Goal: Transaction & Acquisition: Purchase product/service

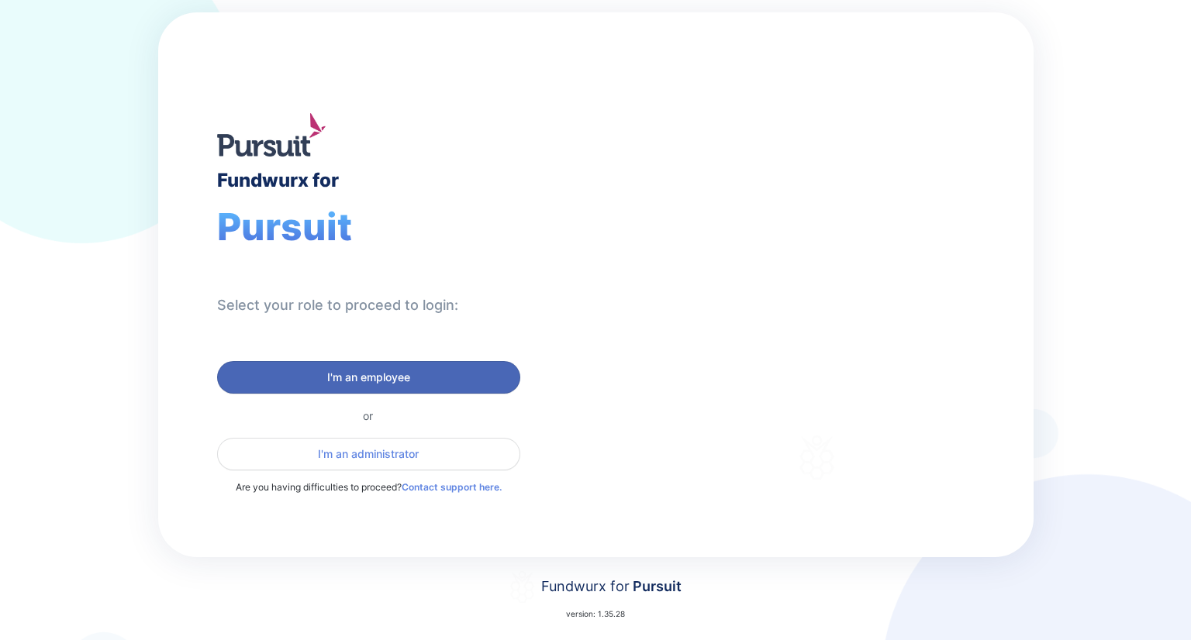
click at [378, 366] on button "I'm an employee" at bounding box center [368, 377] width 303 height 33
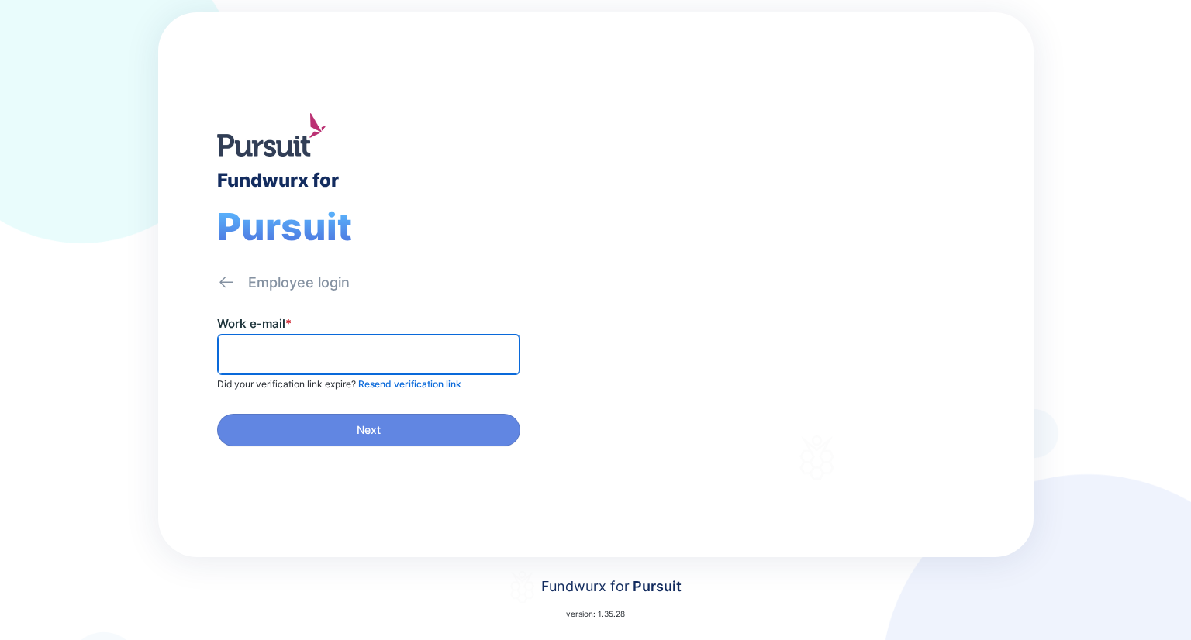
click at [348, 343] on input "text" at bounding box center [368, 355] width 289 height 24
type input "**********"
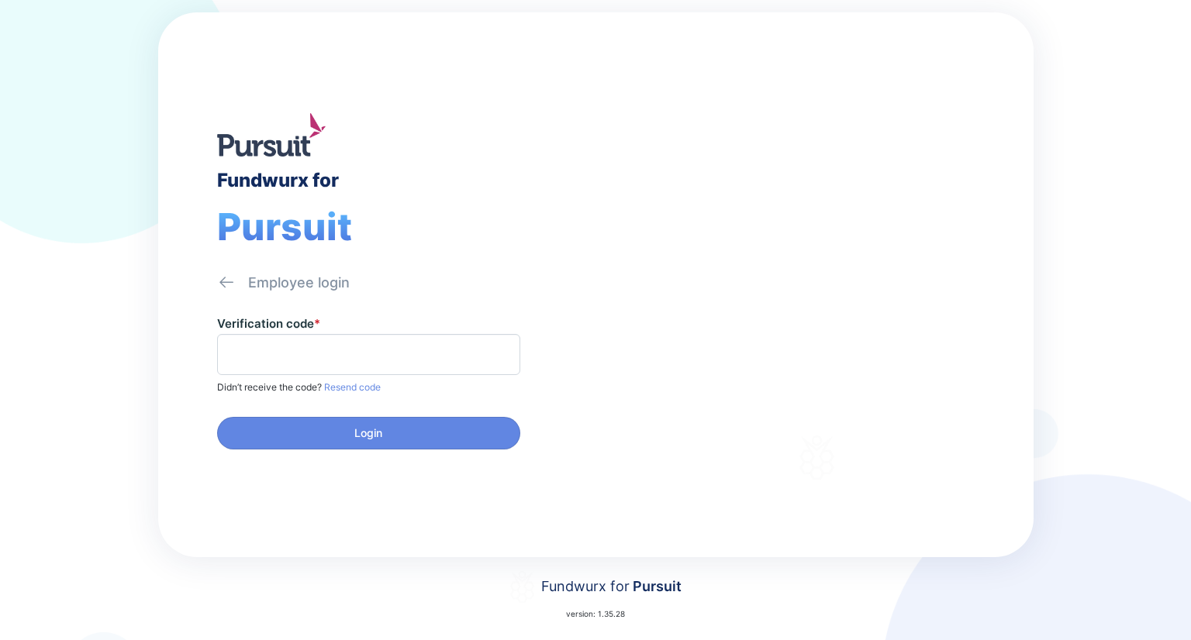
drag, startPoint x: 343, startPoint y: 335, endPoint x: 352, endPoint y: 320, distance: 17.0
click at [343, 335] on span at bounding box center [368, 354] width 303 height 41
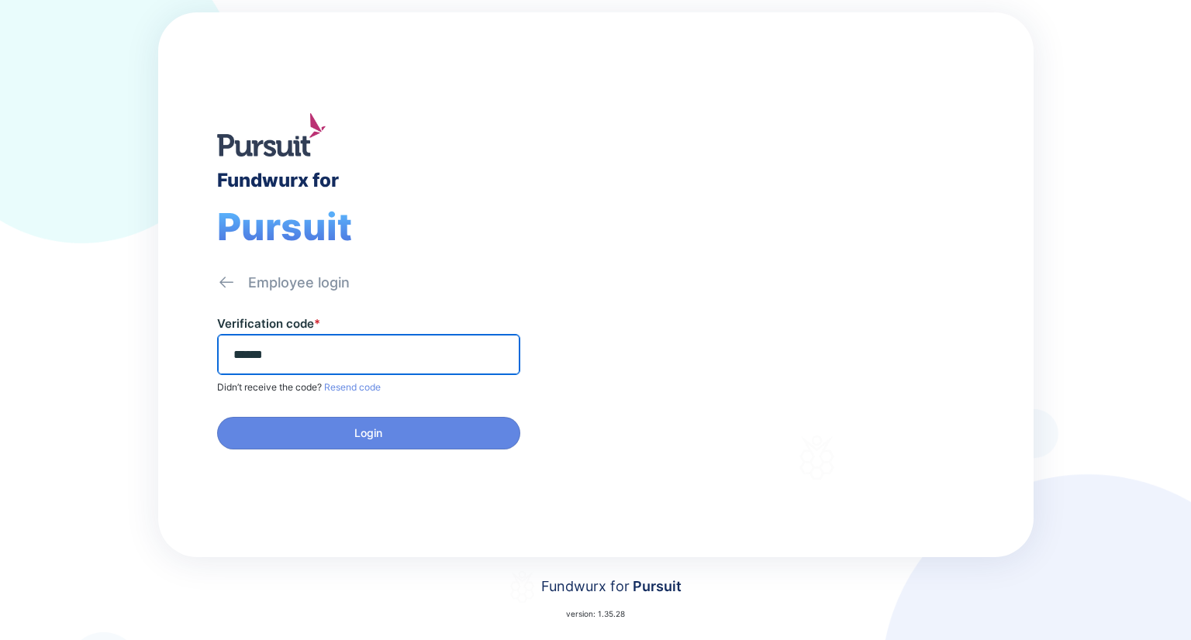
type input "******"
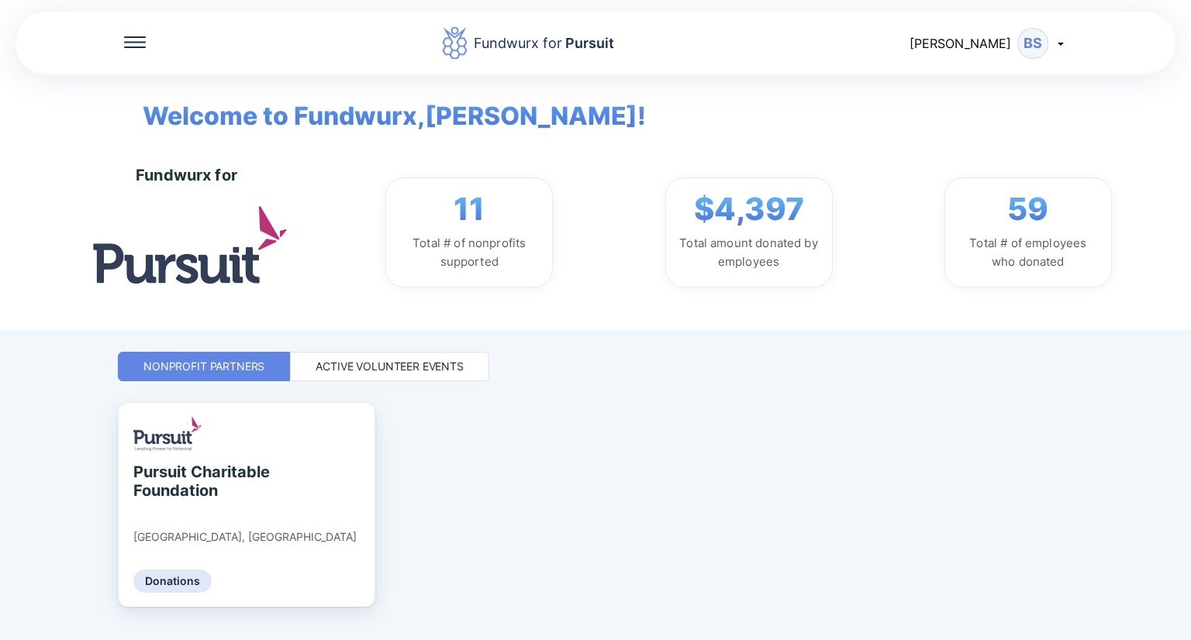
scroll to position [33, 0]
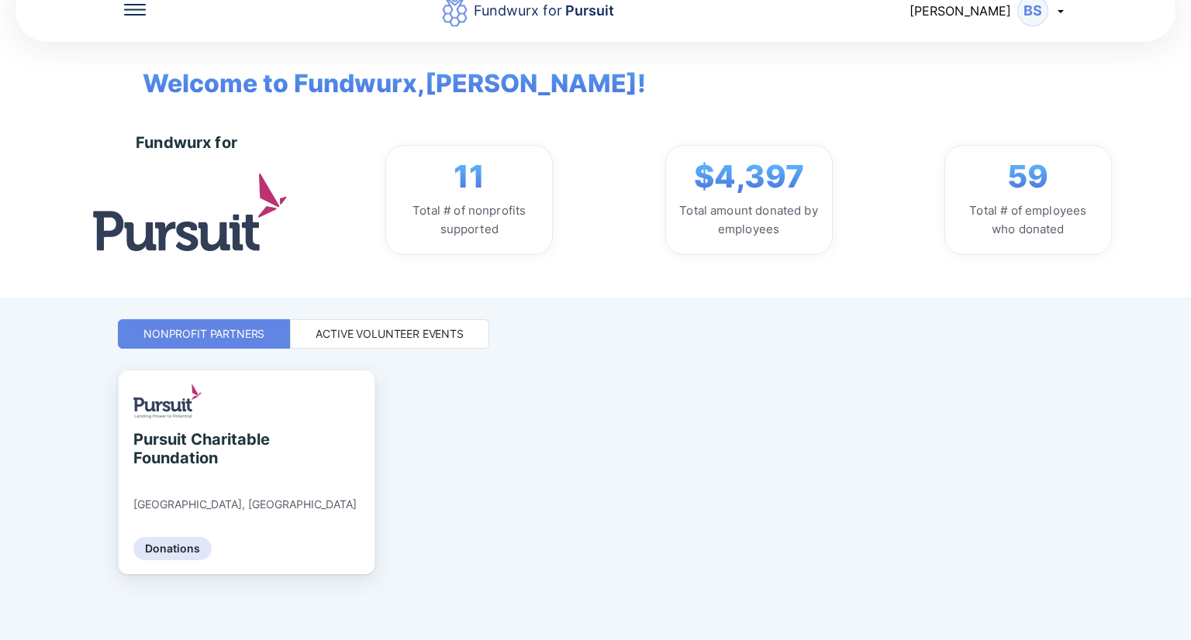
click at [443, 325] on div "Active Volunteer Events" at bounding box center [389, 333] width 199 height 29
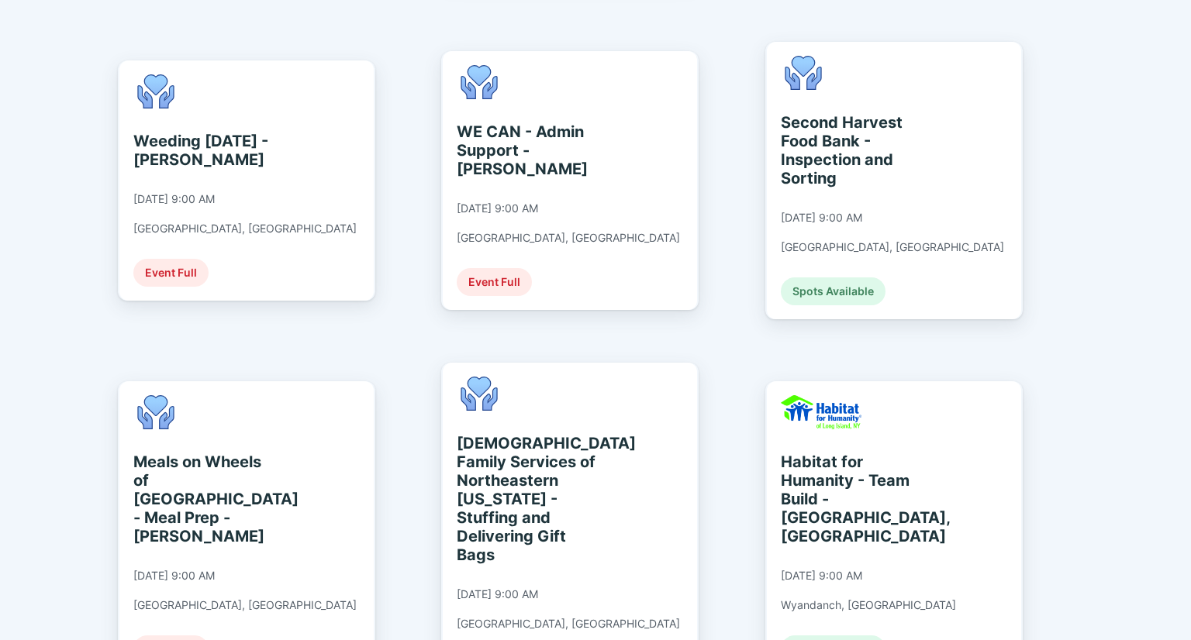
scroll to position [712, 0]
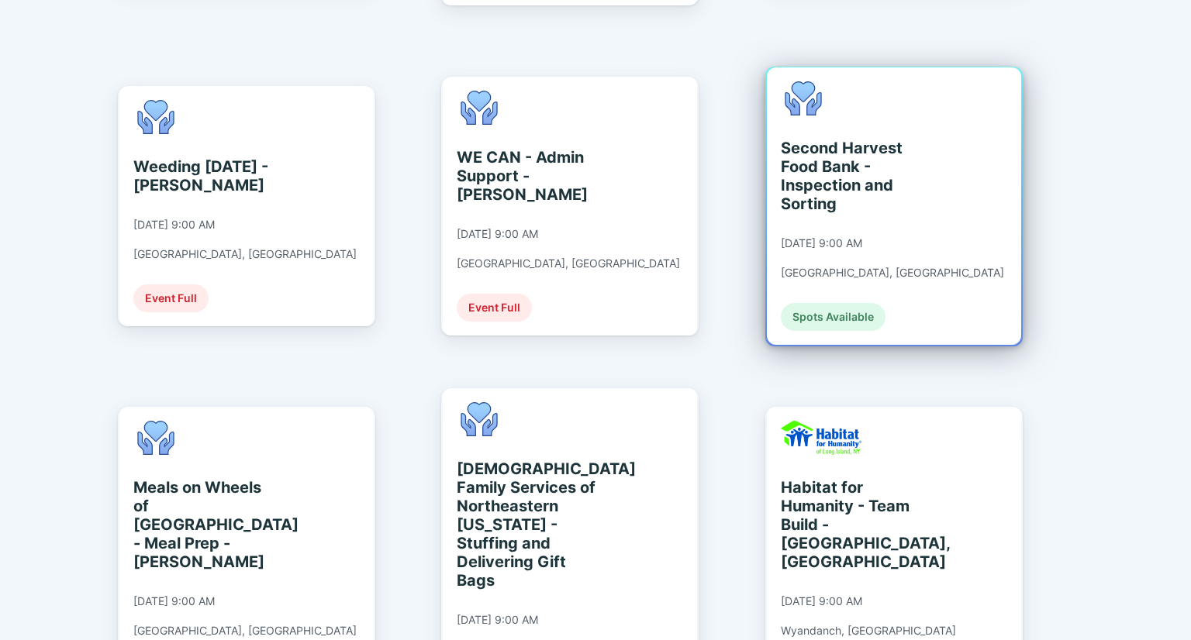
click at [856, 252] on div "Second Harvest Food Bank - Inspection and Sorting [DATE] 9:00 AM [GEOGRAPHIC_DA…" at bounding box center [891, 206] width 223 height 250
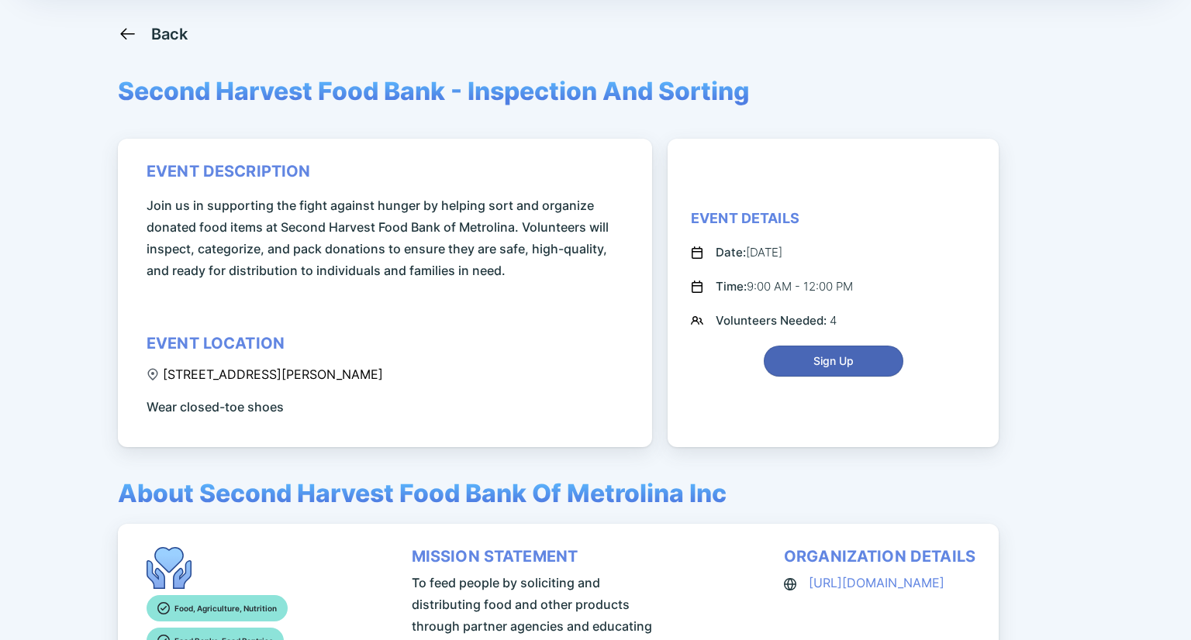
scroll to position [78, 0]
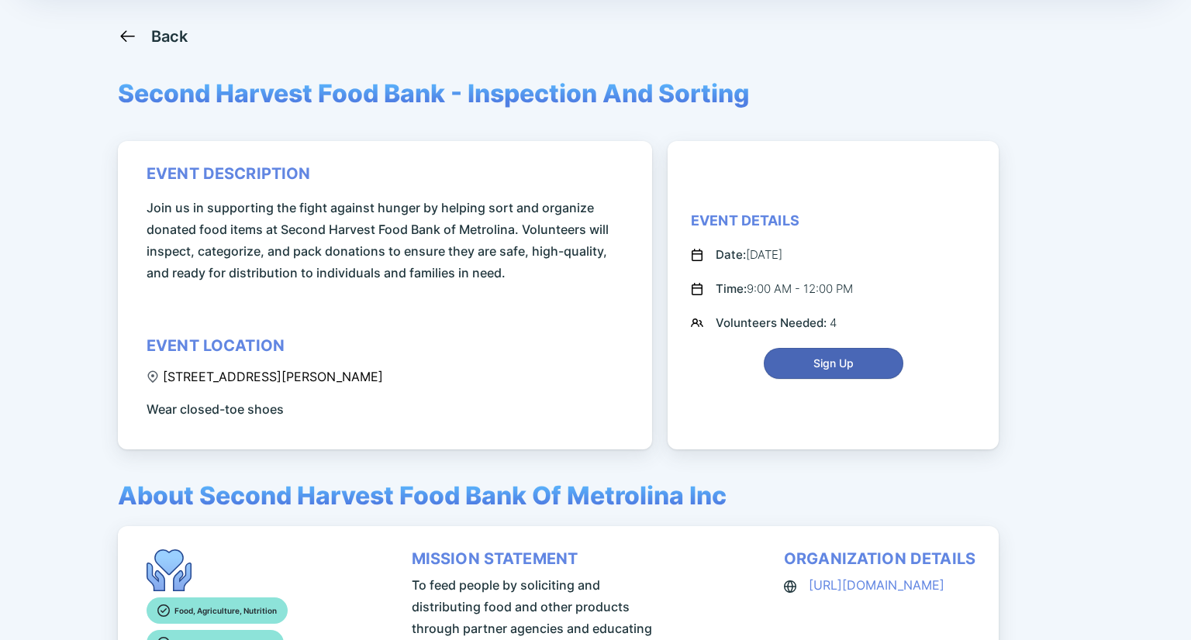
click at [859, 367] on span "Sign Up" at bounding box center [833, 364] width 119 height 16
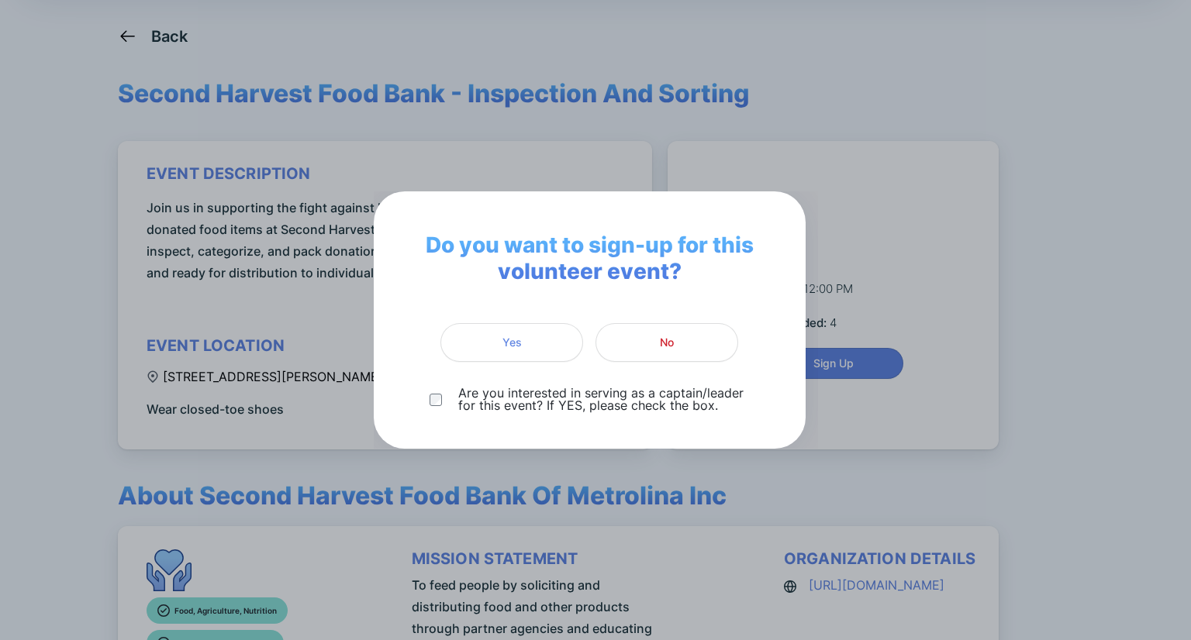
click at [432, 406] on div "Are you interested in serving as a captain/leader for this event? If YES, pleas…" at bounding box center [590, 399] width 370 height 25
click at [502, 336] on span "Yes" at bounding box center [511, 343] width 19 height 16
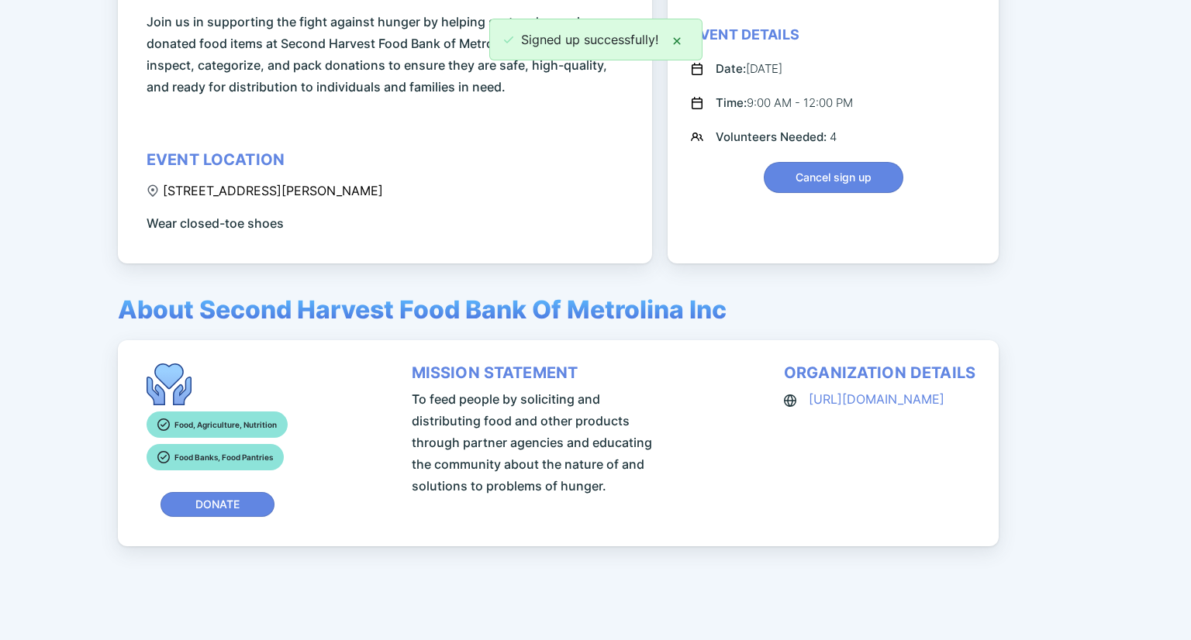
scroll to position [0, 0]
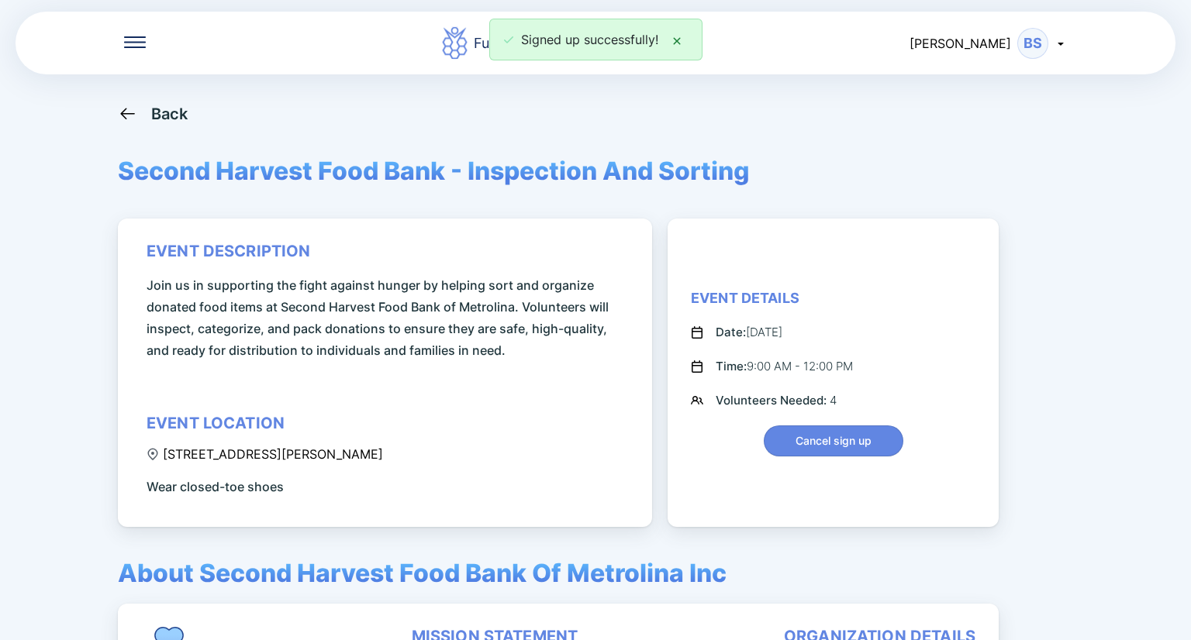
click at [133, 115] on icon at bounding box center [127, 113] width 19 height 19
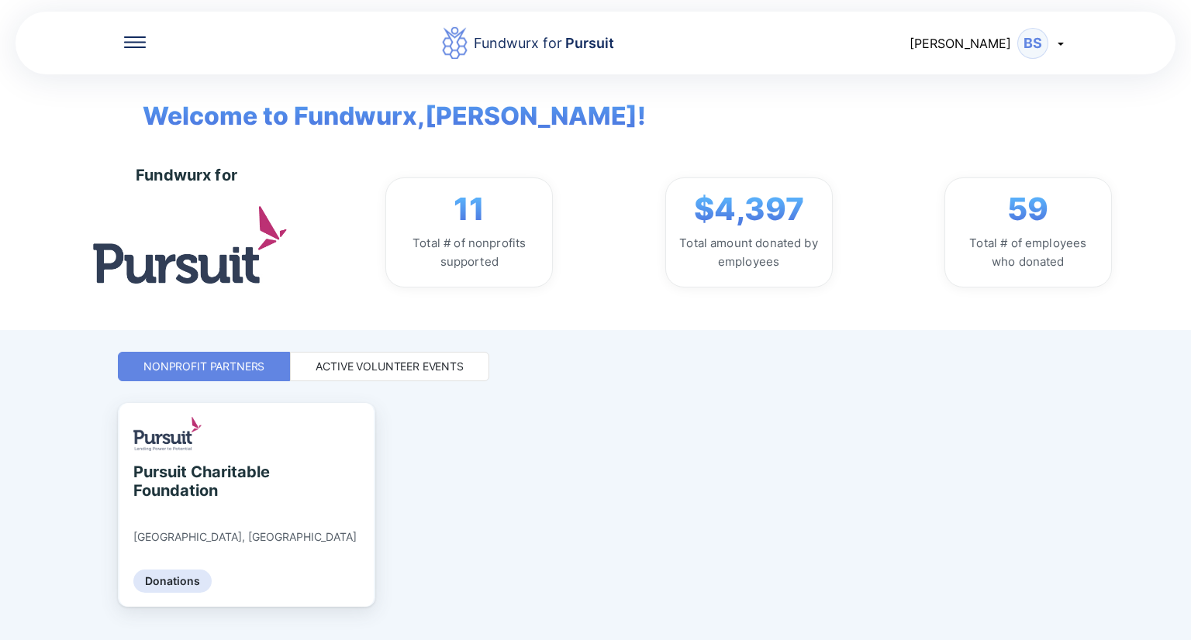
click at [117, 48] on div "Fundwurx for Pursuit [PERSON_NAME] BS" at bounding box center [595, 43] width 1159 height 66
click at [122, 46] on div "Fundwurx for Pursuit [PERSON_NAME] BS" at bounding box center [595, 43] width 1159 height 66
click at [133, 40] on icon at bounding box center [135, 42] width 22 height 12
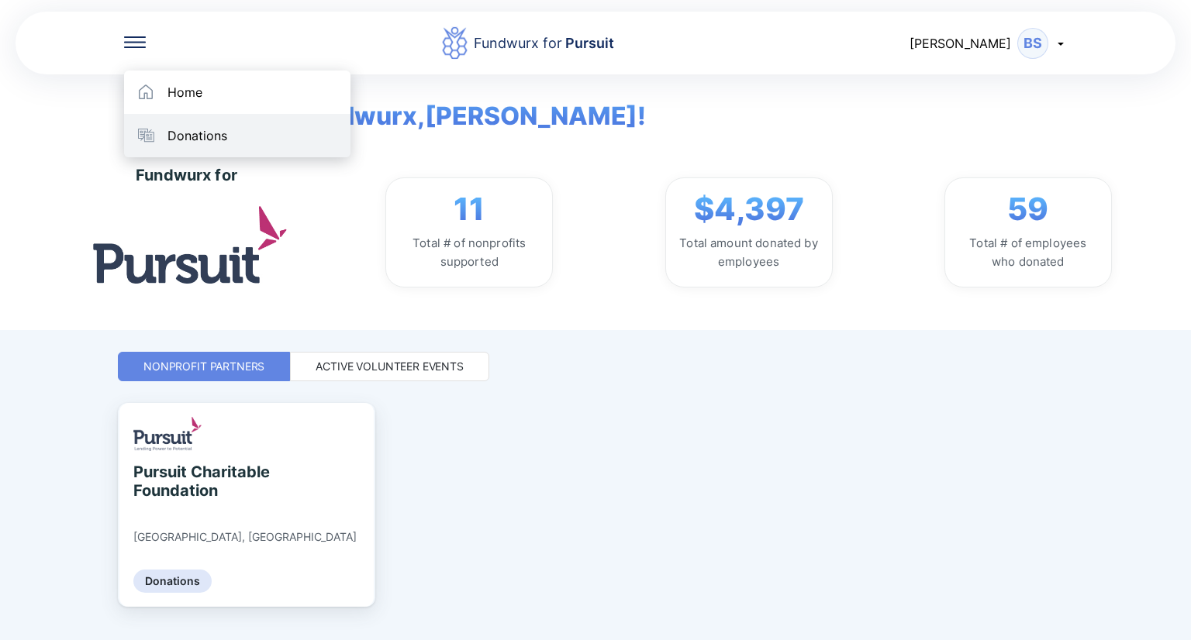
click at [175, 139] on div "Donations" at bounding box center [197, 136] width 60 height 16
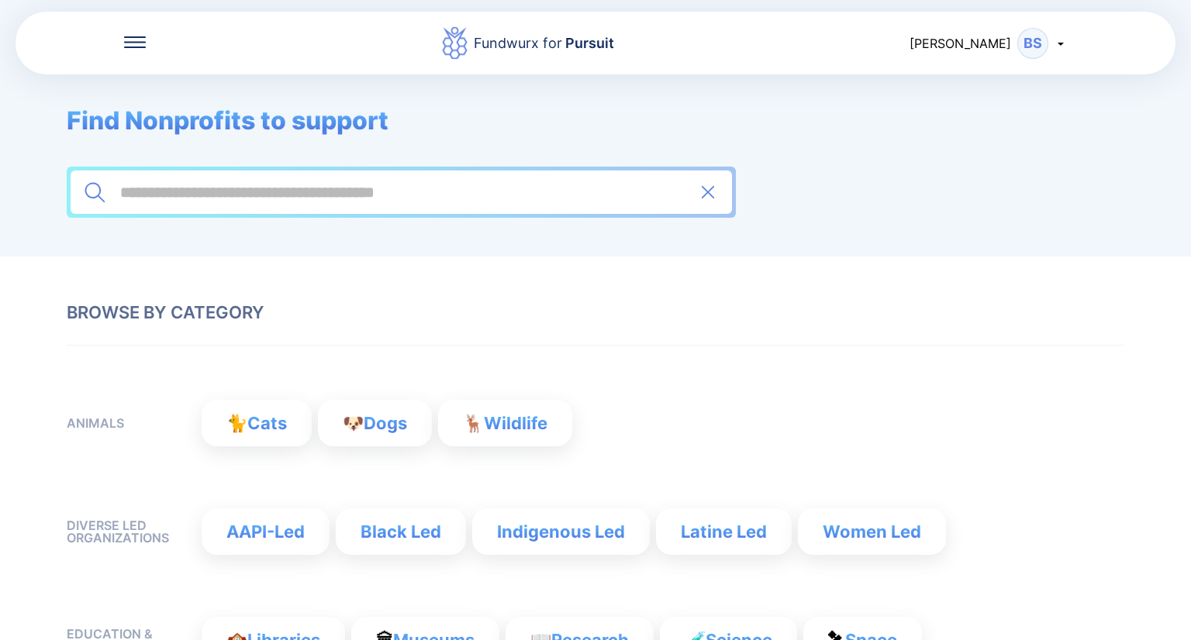
click at [1065, 48] on icon at bounding box center [1060, 43] width 12 height 12
click at [998, 87] on div "My profile" at bounding box center [977, 83] width 60 height 16
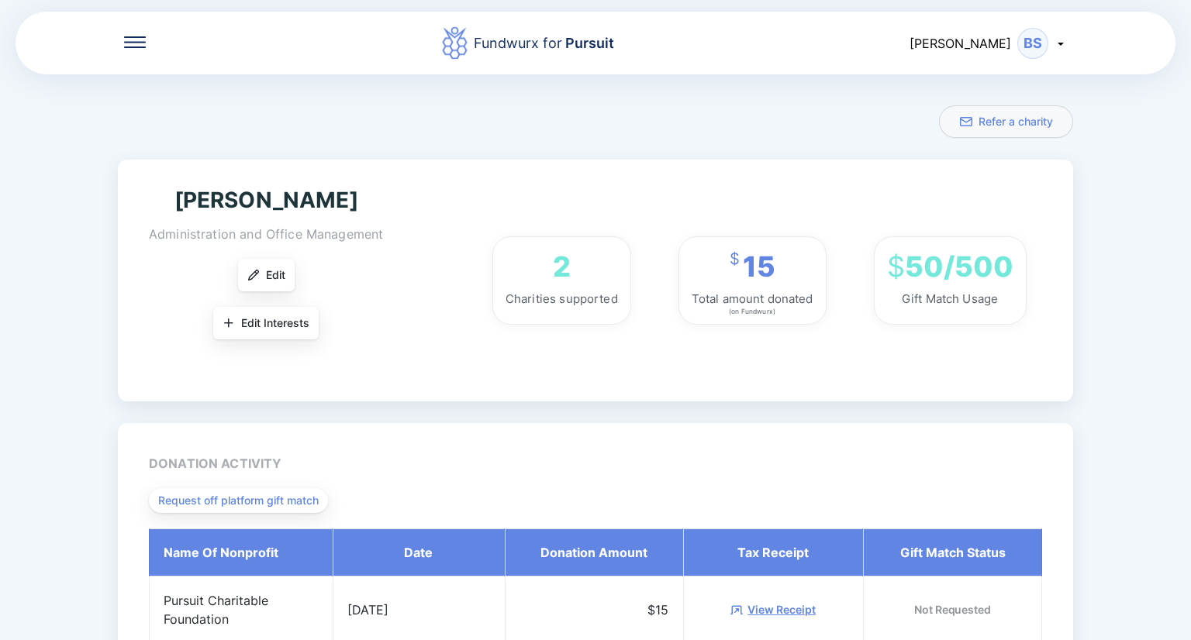
click at [129, 38] on icon at bounding box center [135, 42] width 22 height 12
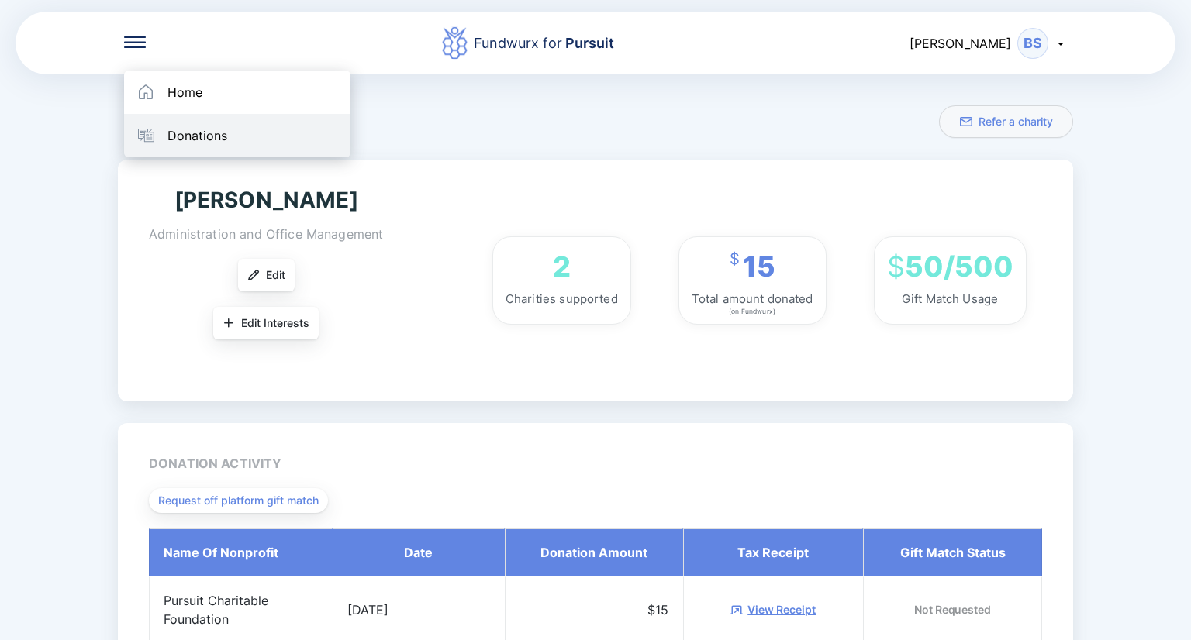
click at [181, 129] on div "Donations" at bounding box center [197, 136] width 60 height 16
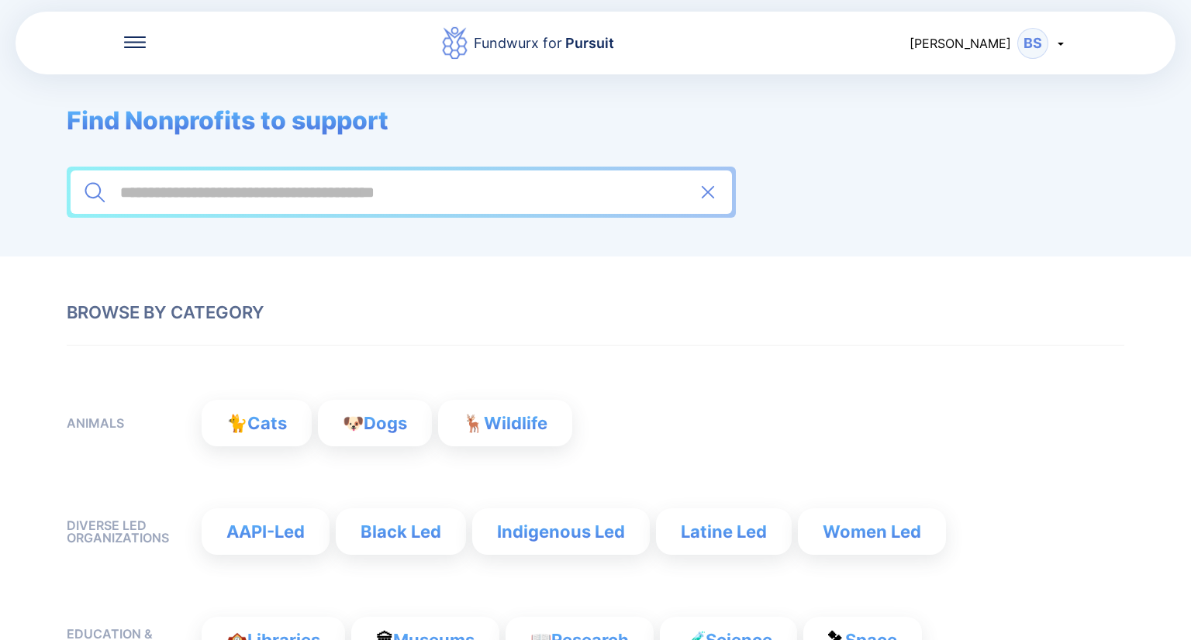
click at [369, 197] on input at bounding box center [401, 192] width 565 height 19
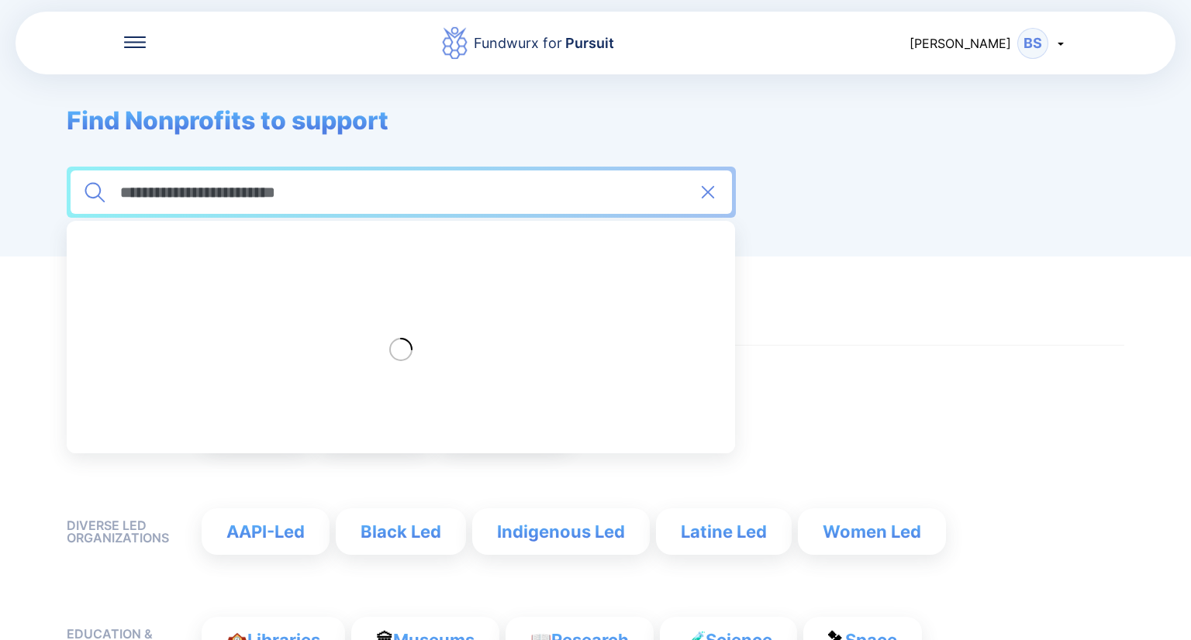
type input "**********"
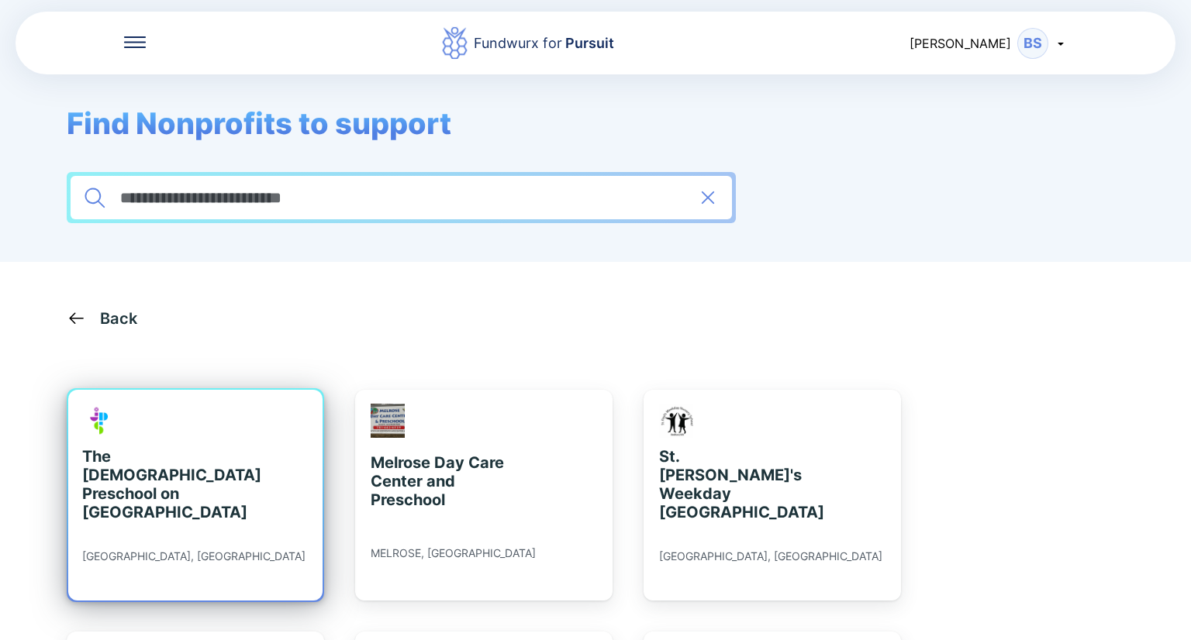
click at [177, 477] on div "The [DEMOGRAPHIC_DATA] Preschool on [GEOGRAPHIC_DATA]" at bounding box center [153, 484] width 142 height 74
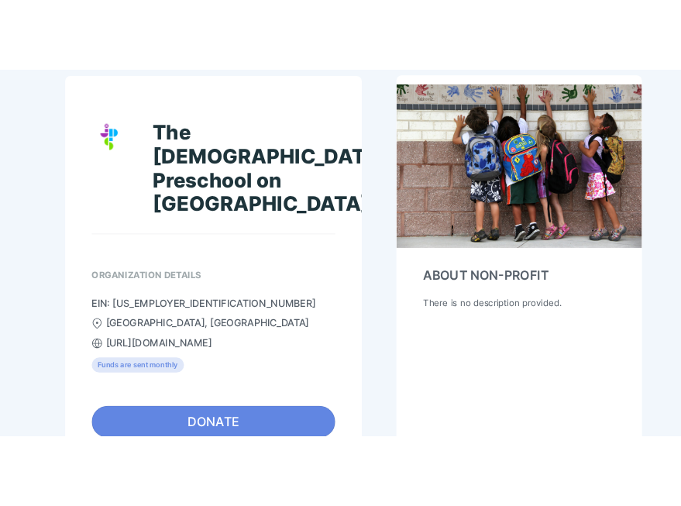
scroll to position [178, 0]
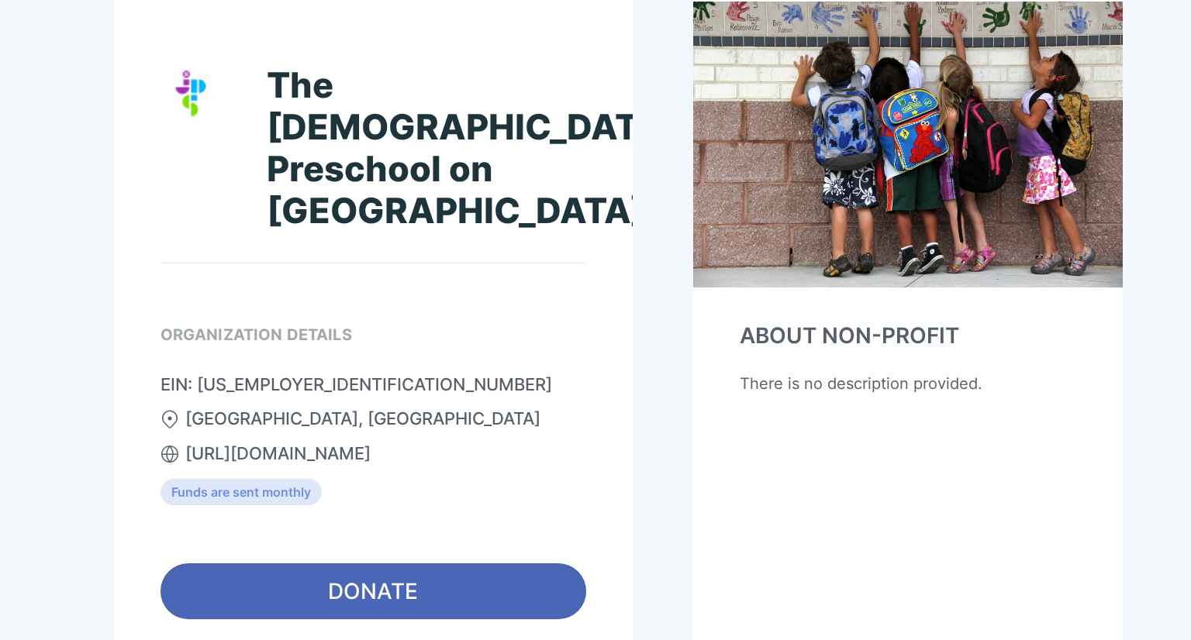
click at [372, 576] on span "DONATE" at bounding box center [373, 591] width 90 height 31
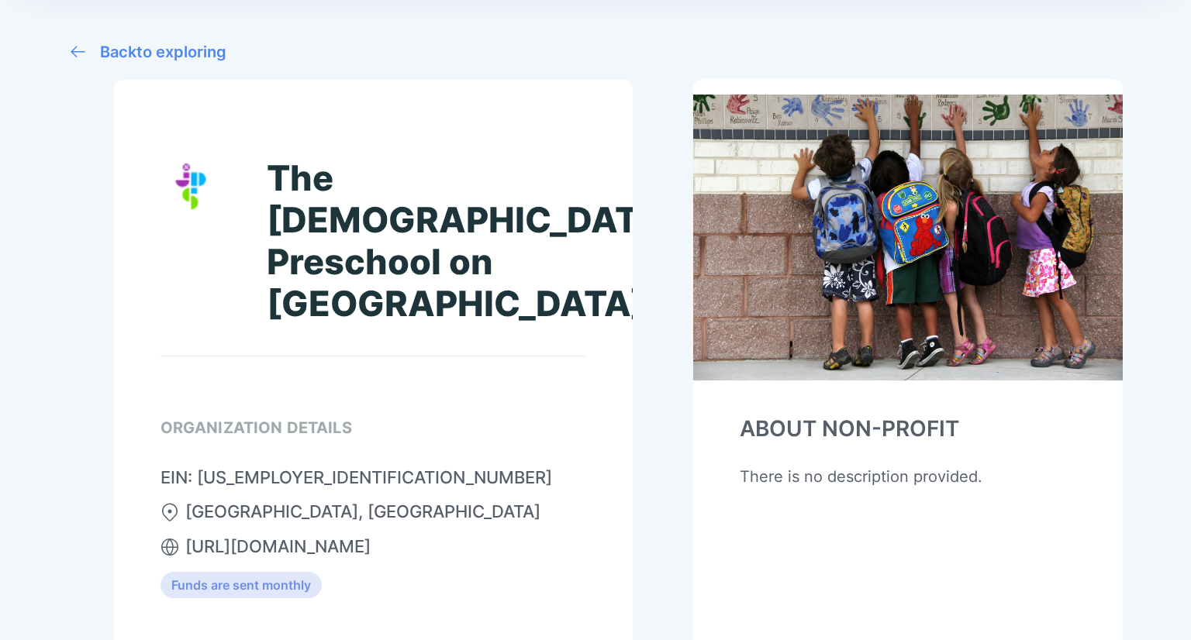
scroll to position [85, 0]
